Goal: Information Seeking & Learning: Stay updated

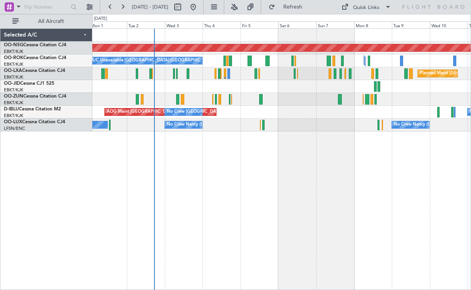
click at [273, 202] on div "Planned Maint [GEOGRAPHIC_DATA] ([GEOGRAPHIC_DATA]) A/C Unavailable [GEOGRAPHIC…" at bounding box center [281, 158] width 379 height 261
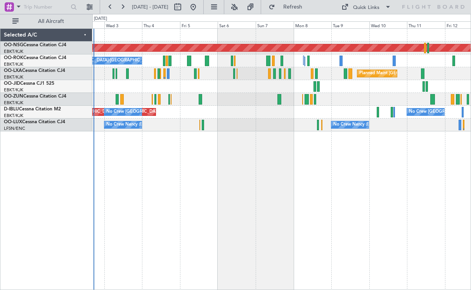
click at [239, 194] on div "Planned Maint [GEOGRAPHIC_DATA] ([GEOGRAPHIC_DATA]) A/C Unavailable [GEOGRAPHIC…" at bounding box center [281, 158] width 379 height 261
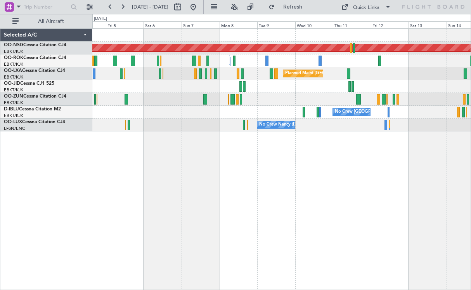
click at [261, 92] on div "Planned Maint [GEOGRAPHIC_DATA] ([GEOGRAPHIC_DATA]) Planned Maint [GEOGRAPHIC_D…" at bounding box center [281, 80] width 379 height 103
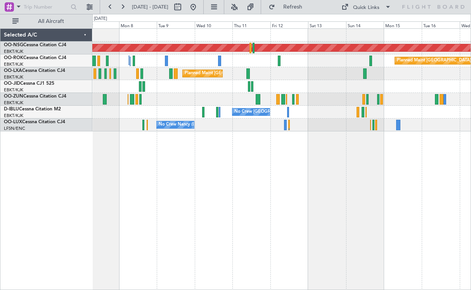
click at [314, 79] on div "Planned Maint [GEOGRAPHIC_DATA] ([GEOGRAPHIC_DATA] National)" at bounding box center [281, 73] width 379 height 13
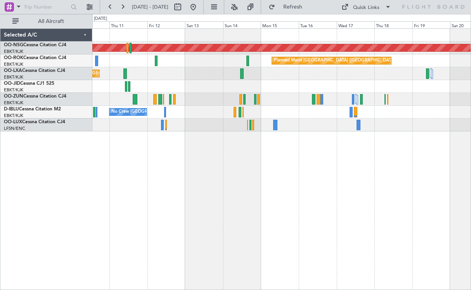
click at [312, 76] on div "Planned Maint [GEOGRAPHIC_DATA] ([GEOGRAPHIC_DATA]) Planned Maint [GEOGRAPHIC_D…" at bounding box center [281, 80] width 379 height 103
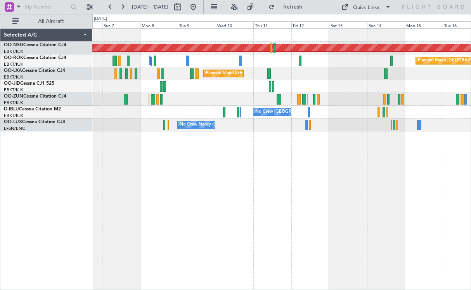
click at [356, 170] on div "Planned Maint [GEOGRAPHIC_DATA] ([GEOGRAPHIC_DATA]) Planned Maint [GEOGRAPHIC_D…" at bounding box center [281, 158] width 379 height 261
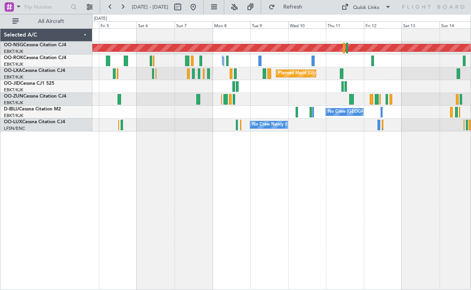
click at [345, 168] on div "Planned Maint [GEOGRAPHIC_DATA] ([GEOGRAPHIC_DATA]) Planned Maint [GEOGRAPHIC_D…" at bounding box center [281, 158] width 379 height 261
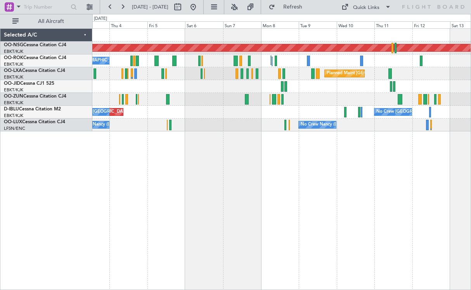
click at [274, 162] on div "Planned Maint [GEOGRAPHIC_DATA] ([GEOGRAPHIC_DATA]) A/C Unavailable [GEOGRAPHIC…" at bounding box center [281, 158] width 379 height 261
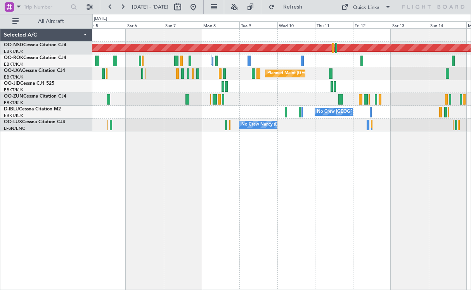
click at [312, 98] on div at bounding box center [281, 99] width 379 height 13
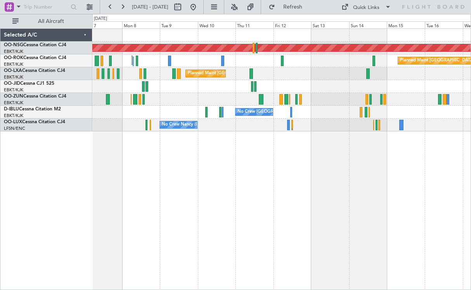
click at [358, 141] on div "Planned Maint [GEOGRAPHIC_DATA] ([GEOGRAPHIC_DATA]) Planned Maint [GEOGRAPHIC_D…" at bounding box center [281, 158] width 379 height 261
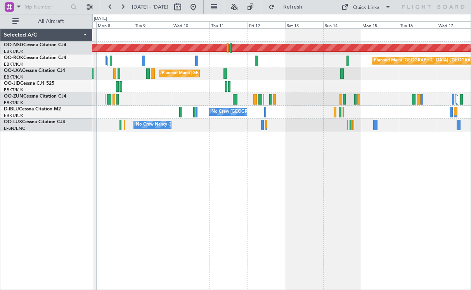
click at [405, 115] on div "No Crew [GEOGRAPHIC_DATA] ([GEOGRAPHIC_DATA] National)" at bounding box center [281, 112] width 379 height 13
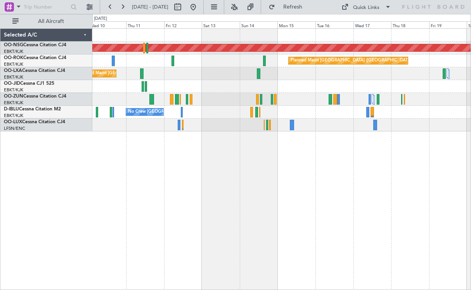
click at [349, 77] on div "Planned Maint [GEOGRAPHIC_DATA] ([GEOGRAPHIC_DATA] National)" at bounding box center [281, 73] width 379 height 13
click at [383, 94] on div "Planned Maint [GEOGRAPHIC_DATA] ([GEOGRAPHIC_DATA]) Planned Maint [GEOGRAPHIC_D…" at bounding box center [281, 80] width 379 height 103
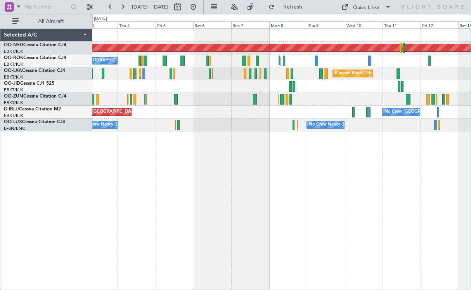
click at [304, 109] on div "No Crew [GEOGRAPHIC_DATA] ([GEOGRAPHIC_DATA] National) No Crew [GEOGRAPHIC_DATA…" at bounding box center [281, 112] width 379 height 13
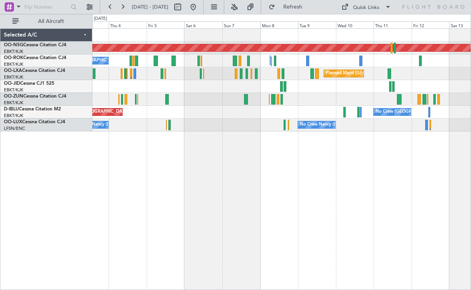
click at [272, 102] on div at bounding box center [281, 99] width 379 height 13
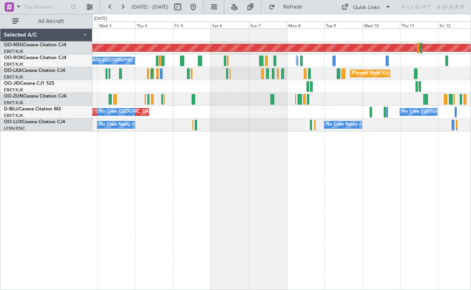
click at [240, 196] on div "Planned Maint [GEOGRAPHIC_DATA] ([GEOGRAPHIC_DATA]) A/C Unavailable [GEOGRAPHIC…" at bounding box center [281, 158] width 379 height 261
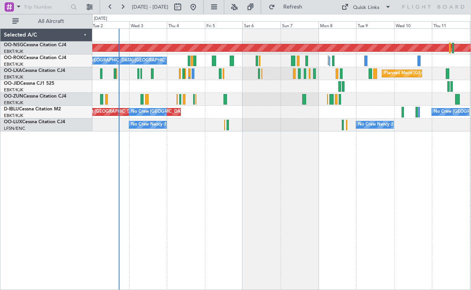
click at [262, 160] on div "Planned Maint [GEOGRAPHIC_DATA] ([GEOGRAPHIC_DATA]) A/C Unavailable [GEOGRAPHIC…" at bounding box center [281, 158] width 379 height 261
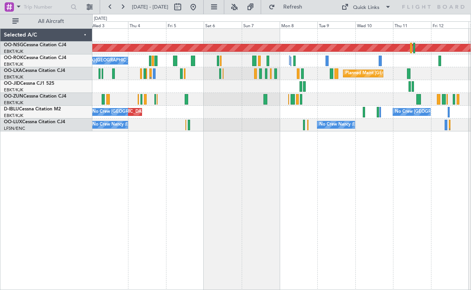
click at [368, 154] on div "Planned Maint [GEOGRAPHIC_DATA] ([GEOGRAPHIC_DATA]) A/C Unavailable [GEOGRAPHIC…" at bounding box center [281, 158] width 379 height 261
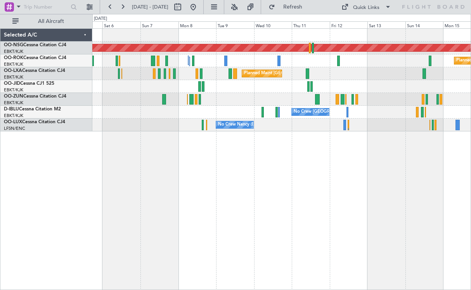
click at [235, 191] on div "Planned Maint [GEOGRAPHIC_DATA] ([GEOGRAPHIC_DATA]) Planned Maint [GEOGRAPHIC_D…" at bounding box center [281, 158] width 379 height 261
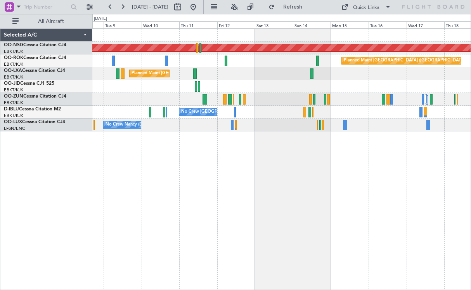
click at [252, 185] on div "Planned Maint [GEOGRAPHIC_DATA] ([GEOGRAPHIC_DATA]) Planned Maint [GEOGRAPHIC_D…" at bounding box center [281, 158] width 379 height 261
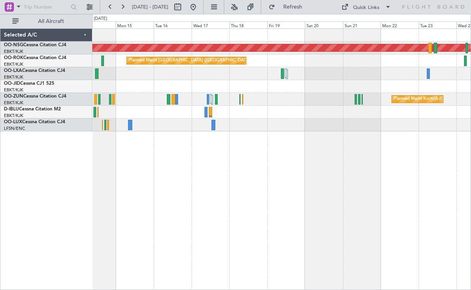
click at [213, 171] on div "Planned Maint [GEOGRAPHIC_DATA] ([GEOGRAPHIC_DATA]) Planned Maint [GEOGRAPHIC_D…" at bounding box center [281, 158] width 379 height 261
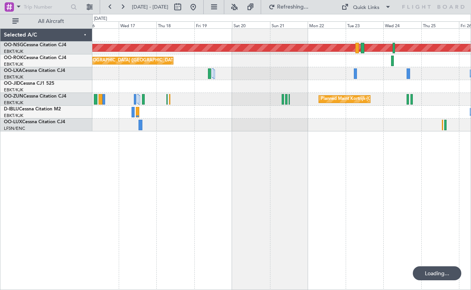
click at [255, 127] on div "Planned Maint [GEOGRAPHIC_DATA] ([GEOGRAPHIC_DATA]) Planned Maint [GEOGRAPHIC_D…" at bounding box center [281, 158] width 379 height 261
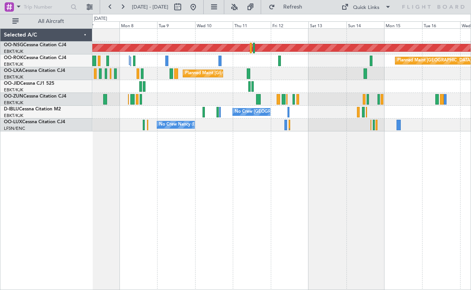
click at [402, 170] on div "Planned Maint [GEOGRAPHIC_DATA] ([GEOGRAPHIC_DATA]) Planned Maint [GEOGRAPHIC_D…" at bounding box center [281, 158] width 379 height 261
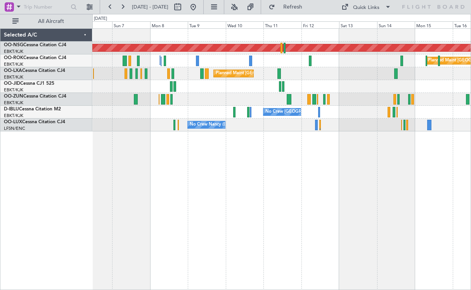
click at [308, 88] on div at bounding box center [281, 86] width 379 height 13
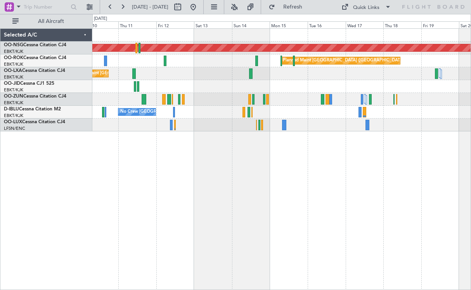
click at [242, 89] on div "Planned Maint [GEOGRAPHIC_DATA] ([GEOGRAPHIC_DATA]) Planned Maint [GEOGRAPHIC_D…" at bounding box center [281, 80] width 379 height 103
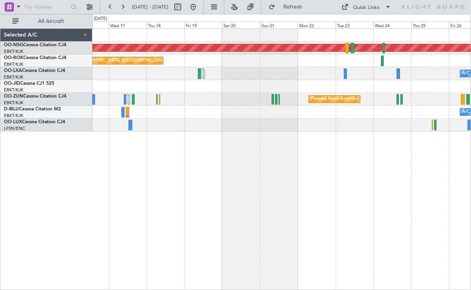
click at [283, 117] on div "A/C Unavailable [GEOGRAPHIC_DATA] ([GEOGRAPHIC_DATA] National) A/C Unavailable …" at bounding box center [281, 112] width 379 height 13
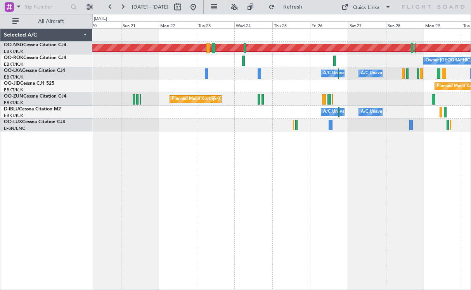
click at [268, 101] on div "Planned Maint Kortrijk-[GEOGRAPHIC_DATA]" at bounding box center [281, 99] width 379 height 13
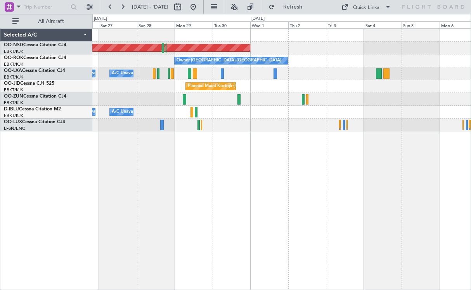
click at [243, 186] on div "Planned Maint [GEOGRAPHIC_DATA] ([GEOGRAPHIC_DATA]) Owner [GEOGRAPHIC_DATA]-[GE…" at bounding box center [281, 158] width 379 height 261
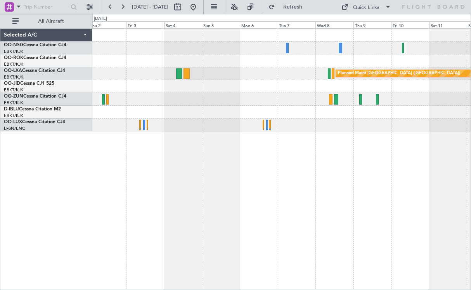
click at [216, 121] on div "Planned Maint [GEOGRAPHIC_DATA] ([GEOGRAPHIC_DATA]) Owner [GEOGRAPHIC_DATA]-[GE…" at bounding box center [281, 80] width 379 height 103
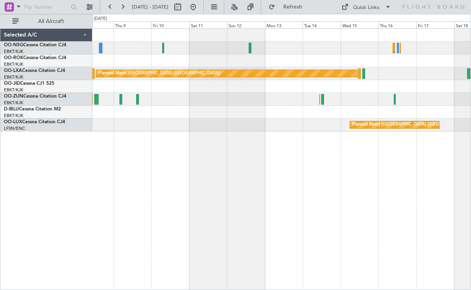
click at [175, 100] on div "Planned Maint [GEOGRAPHIC_DATA] ([GEOGRAPHIC_DATA]) Planned Maint [GEOGRAPHIC_D…" at bounding box center [281, 80] width 379 height 103
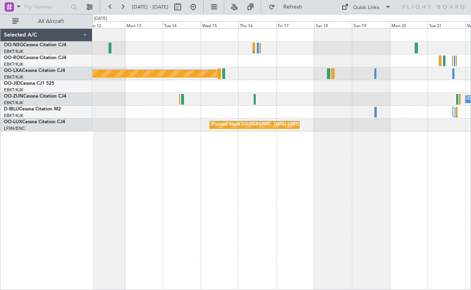
click at [294, 78] on div "Planned Maint [GEOGRAPHIC_DATA] ([GEOGRAPHIC_DATA])" at bounding box center [281, 73] width 379 height 13
